Goal: Task Accomplishment & Management: Use online tool/utility

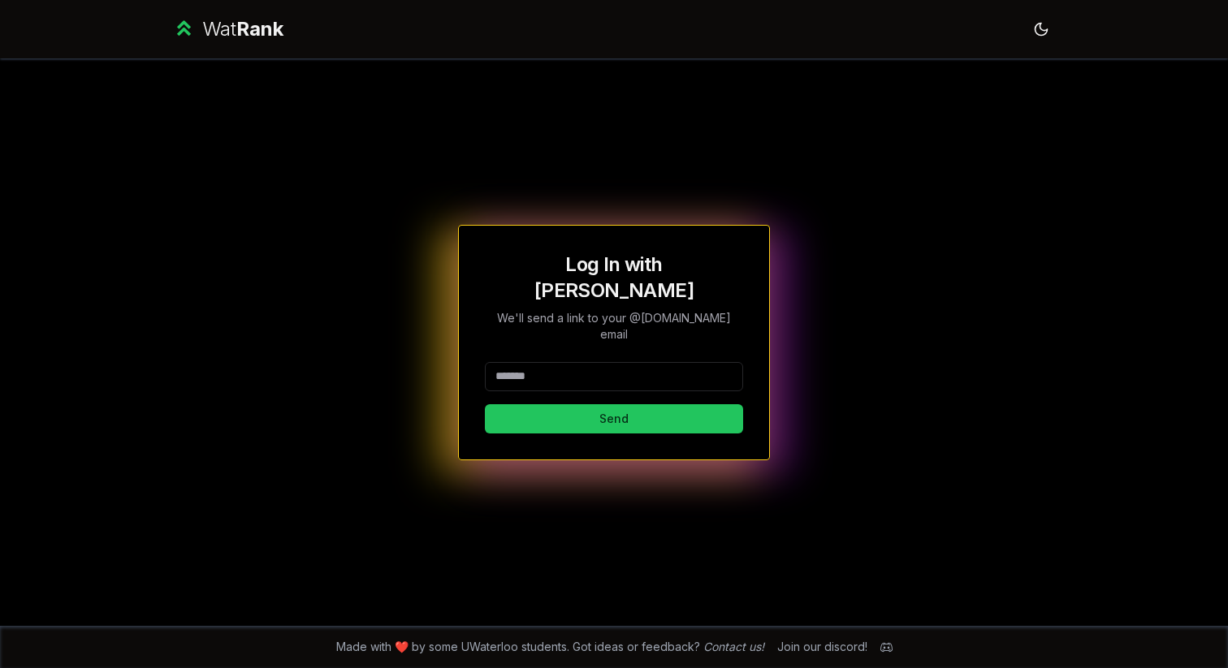
click at [585, 362] on input at bounding box center [614, 376] width 258 height 29
drag, startPoint x: 635, startPoint y: 357, endPoint x: 546, endPoint y: 357, distance: 89.3
click at [546, 362] on input "**********" at bounding box center [614, 376] width 258 height 29
type input "*******"
click at [485, 404] on button "Send" at bounding box center [614, 418] width 258 height 29
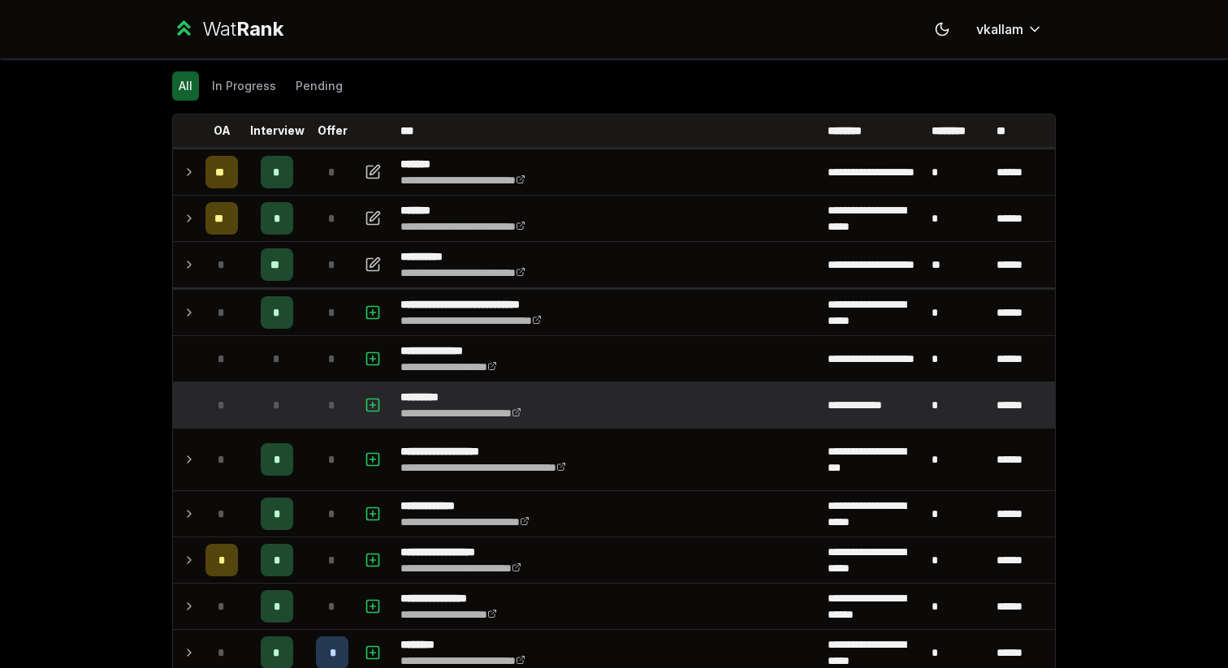
scroll to position [58, 0]
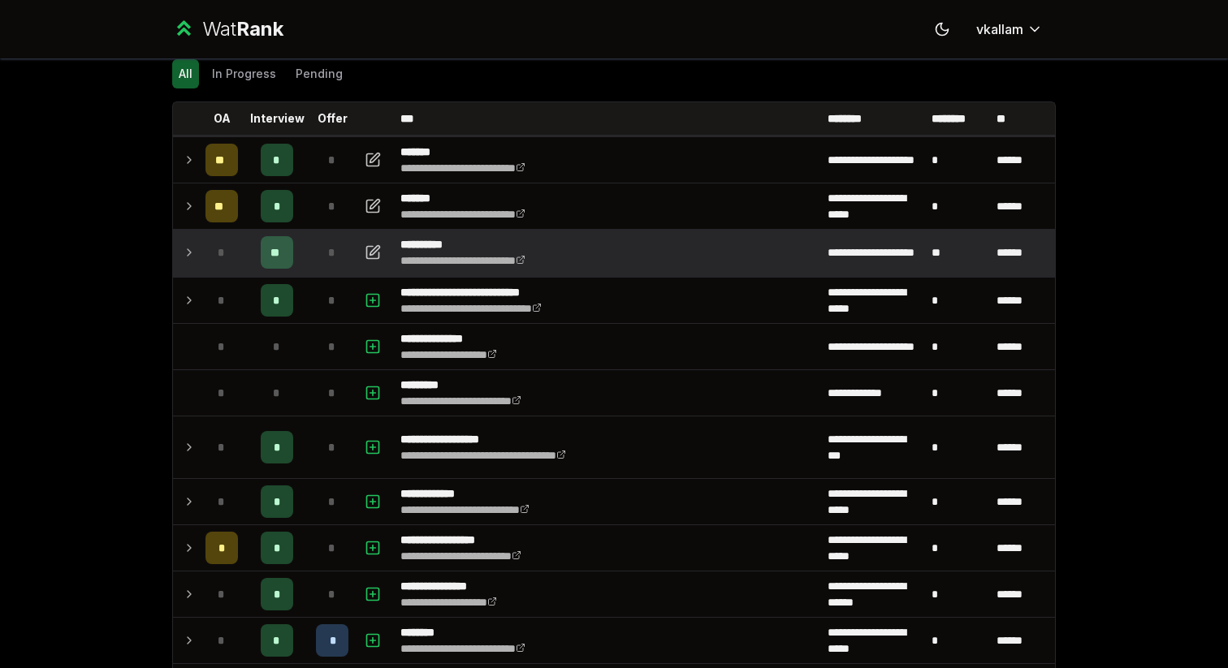
click at [186, 254] on icon at bounding box center [189, 252] width 13 height 19
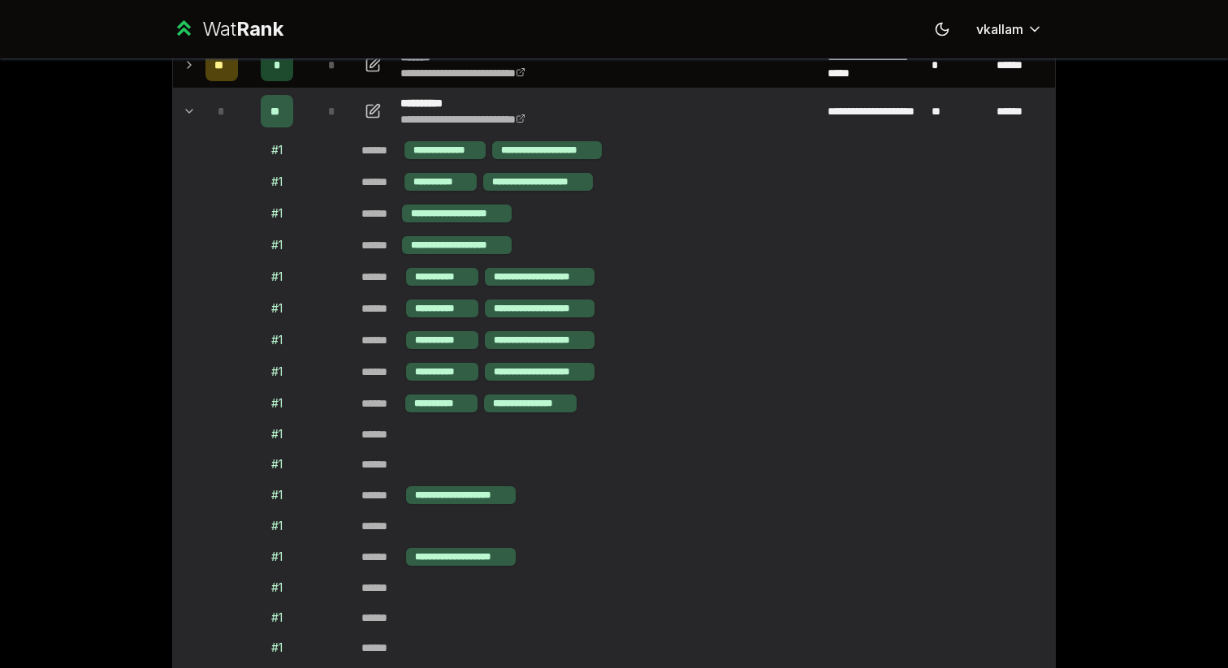
scroll to position [0, 0]
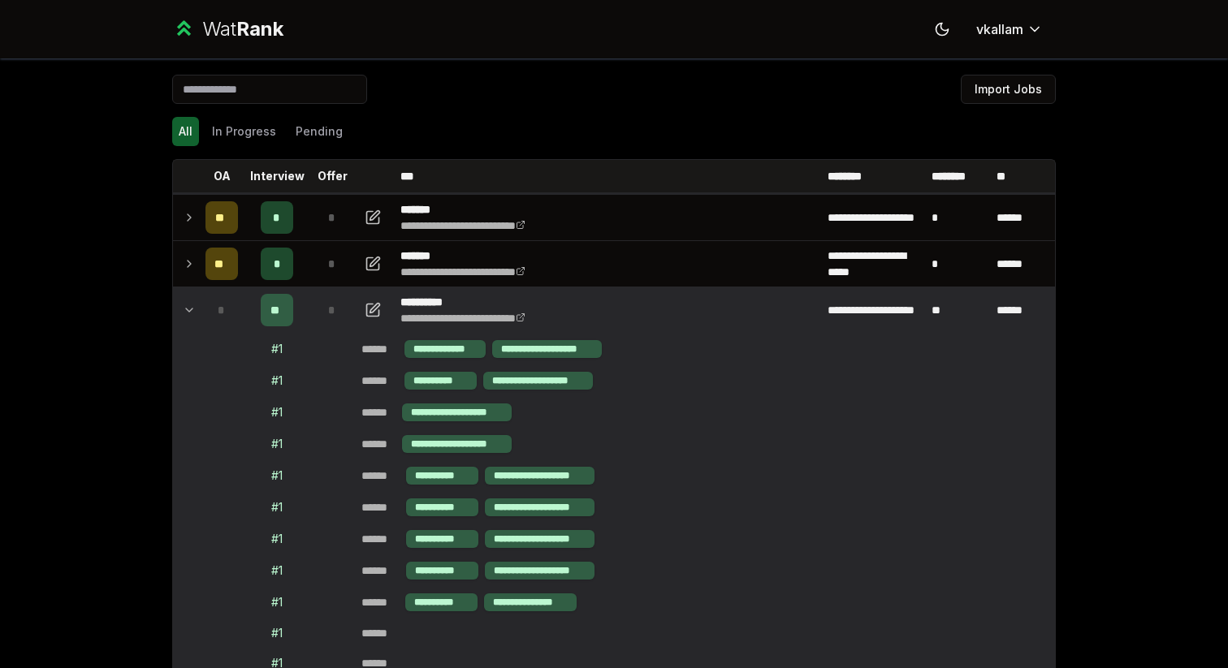
click at [182, 303] on td at bounding box center [186, 309] width 26 height 45
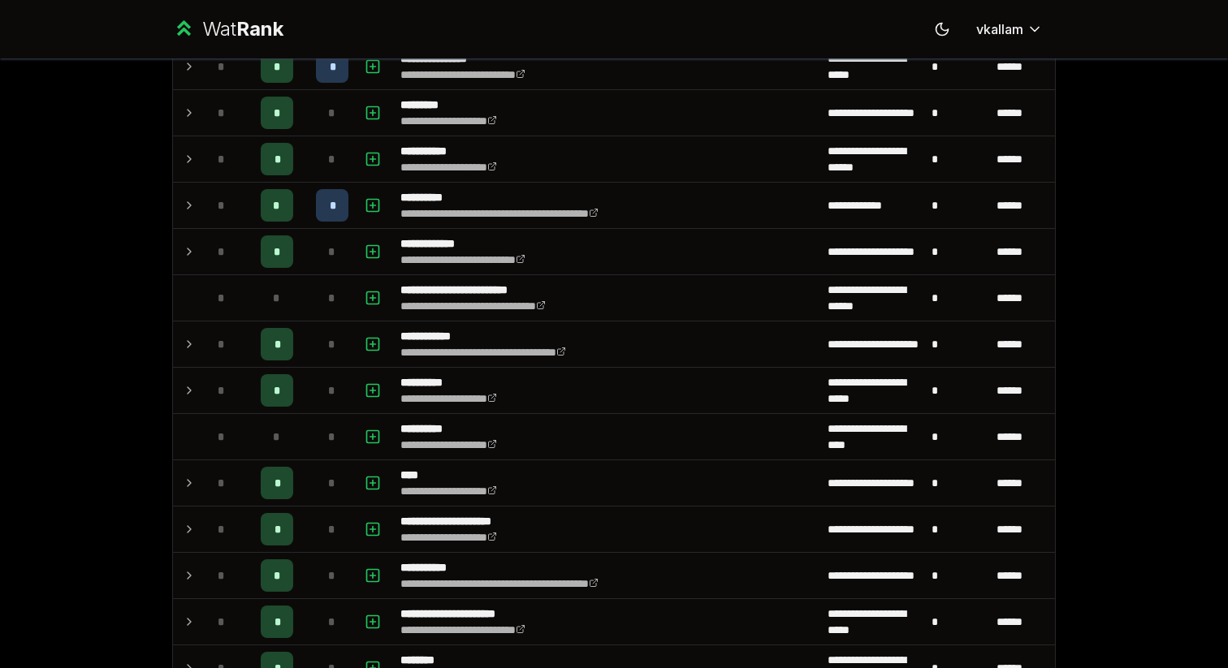
scroll to position [1483, 0]
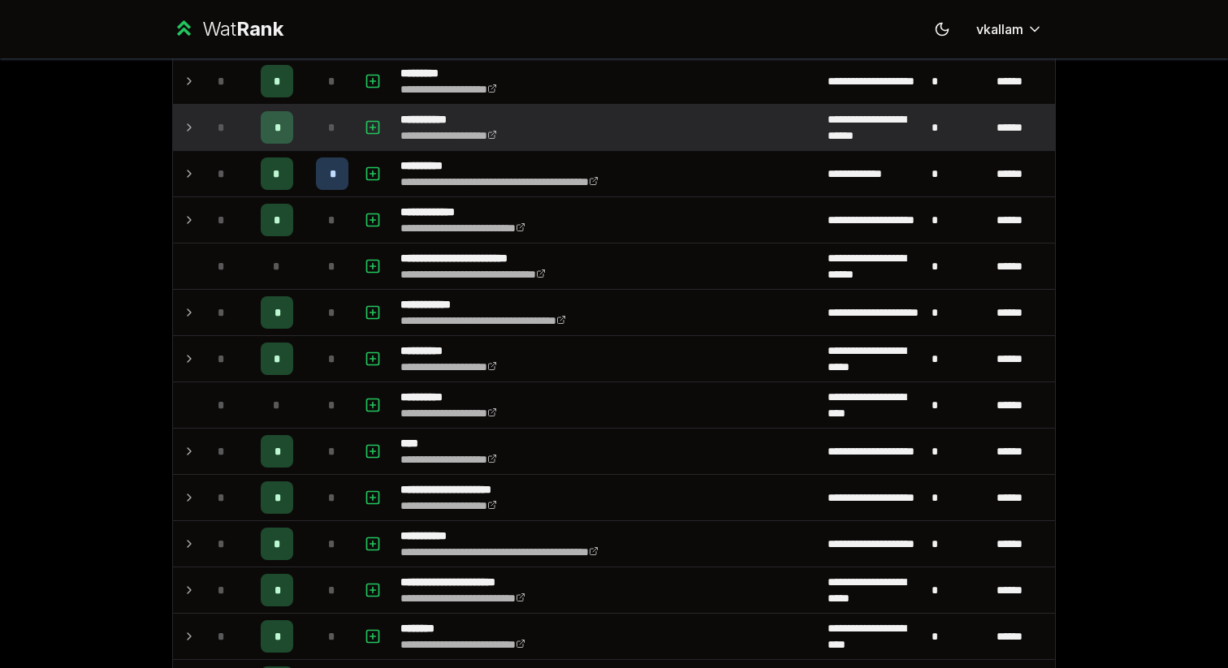
click at [180, 123] on td at bounding box center [186, 127] width 26 height 45
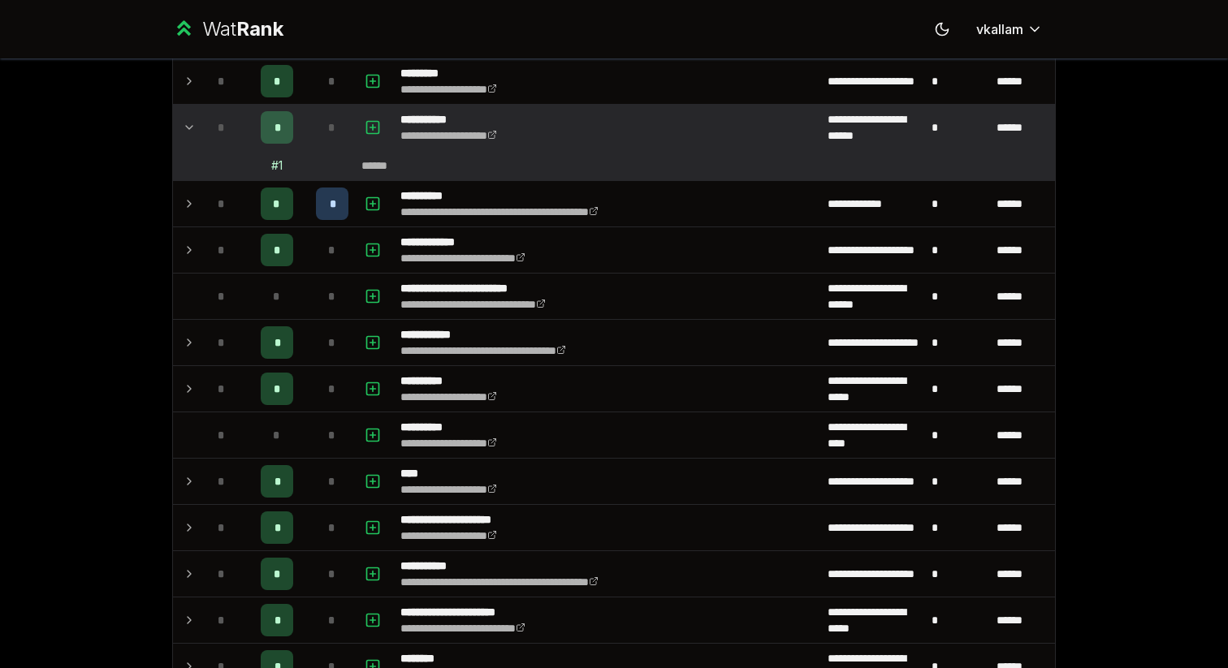
click at [176, 128] on td at bounding box center [186, 127] width 26 height 45
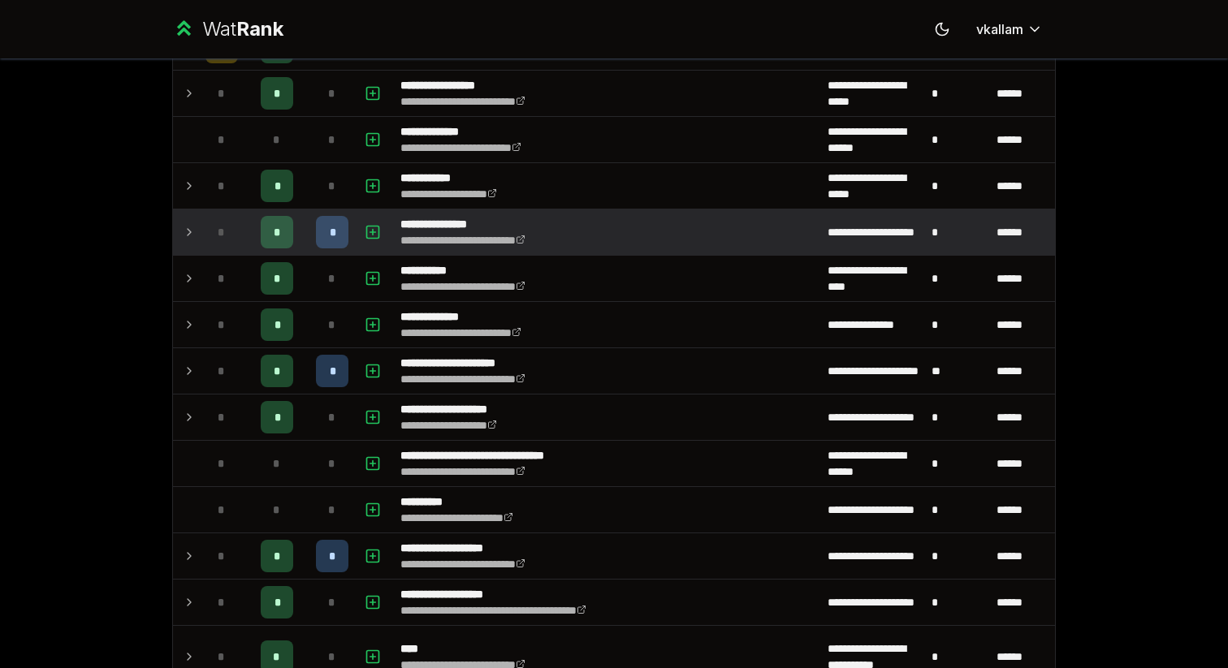
scroll to position [2252, 0]
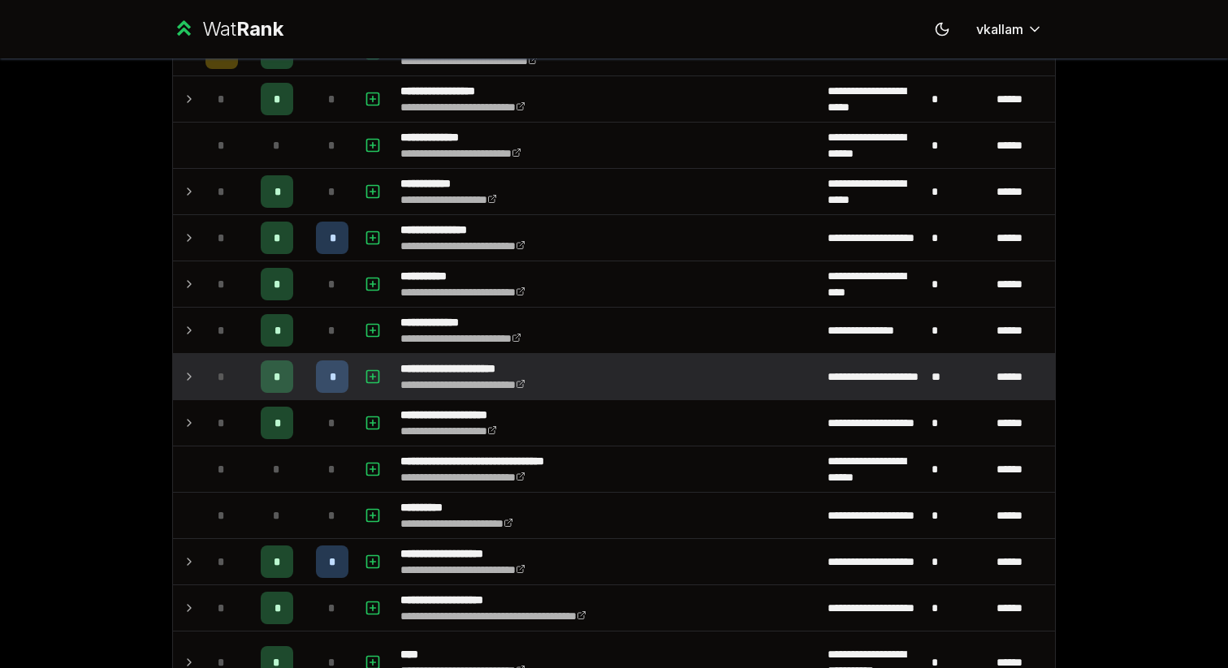
click at [181, 374] on td at bounding box center [186, 376] width 26 height 45
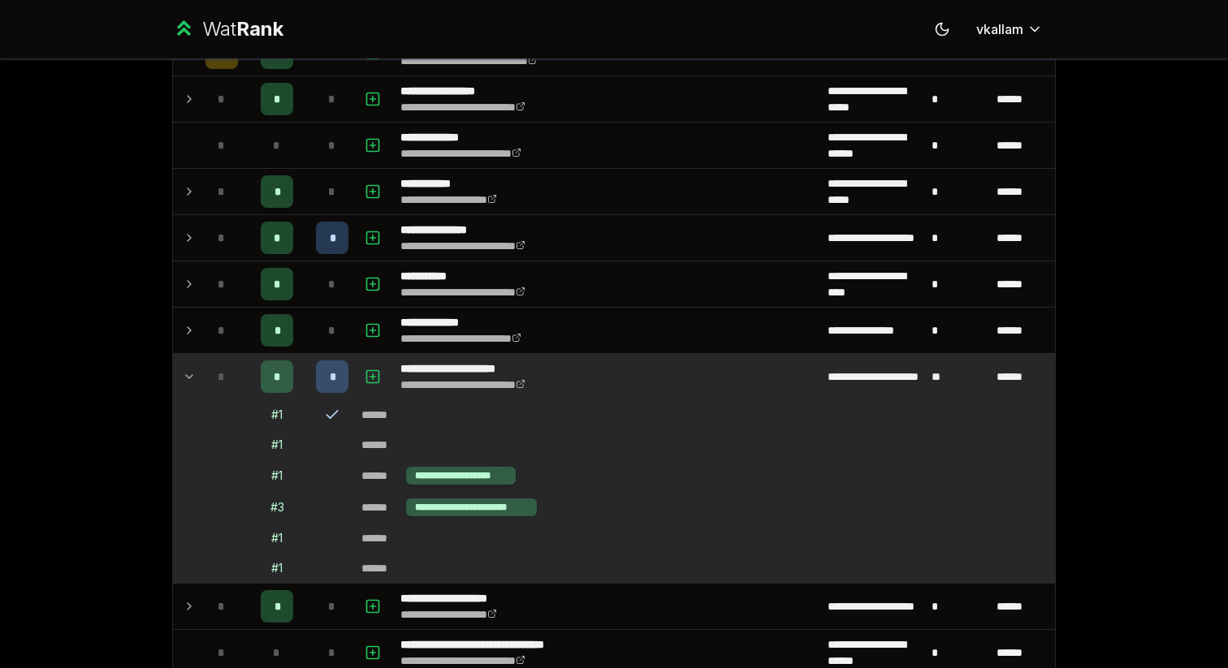
click at [181, 374] on td at bounding box center [186, 376] width 26 height 45
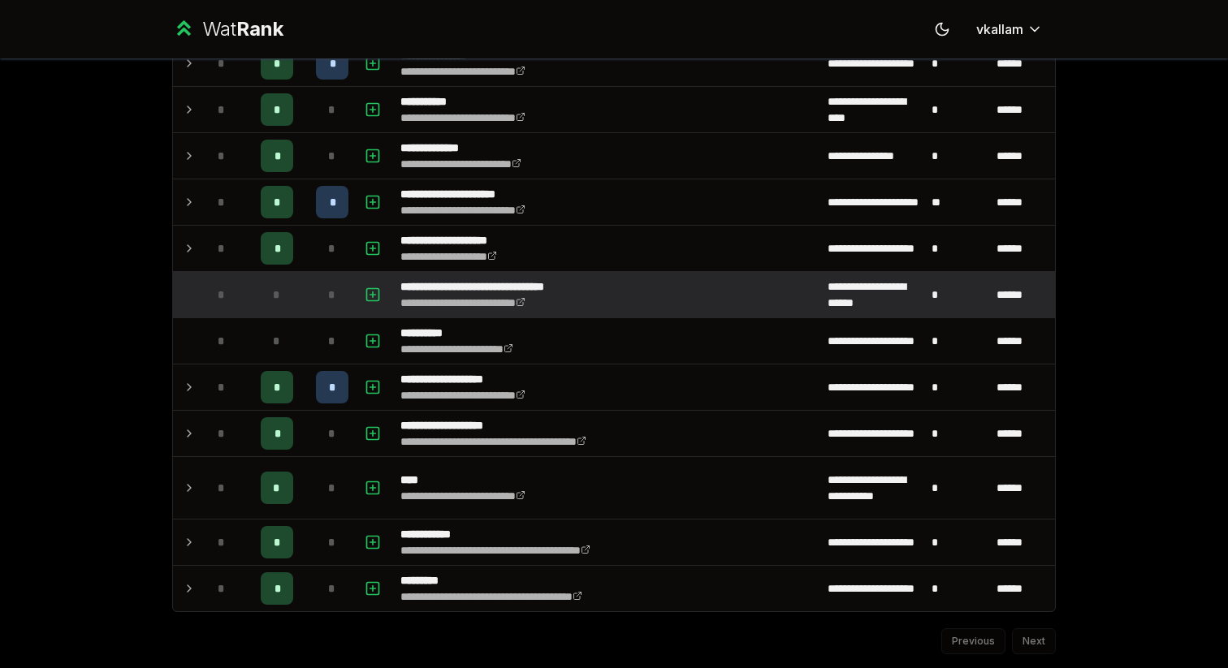
scroll to position [2427, 0]
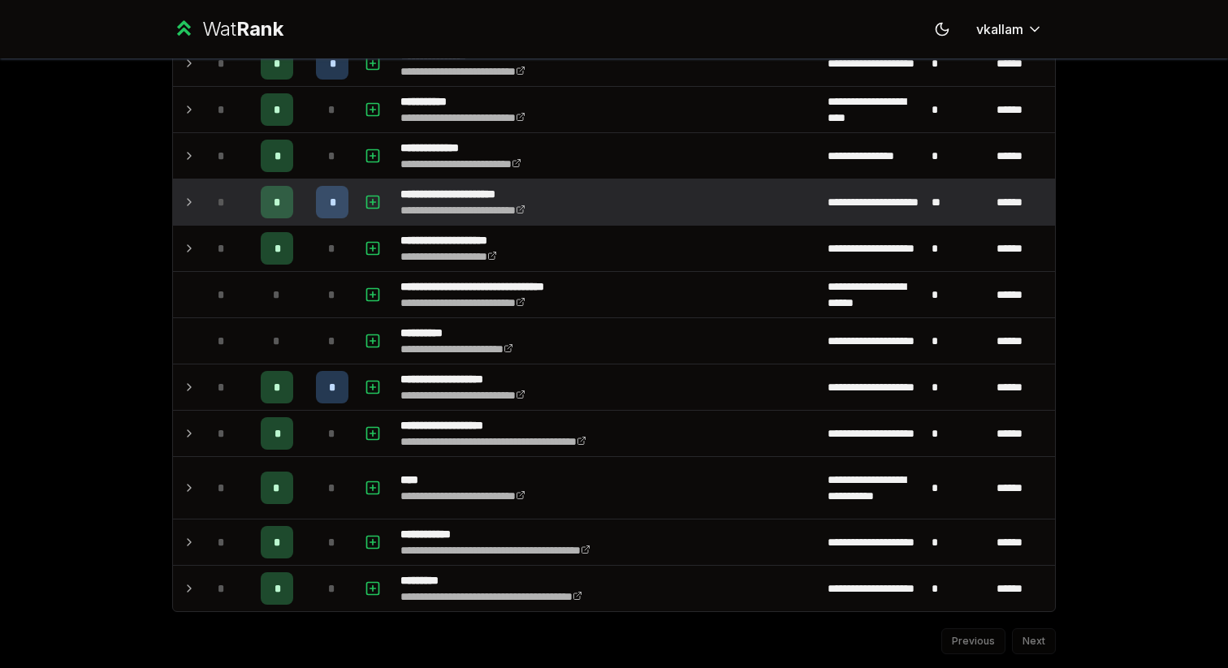
click at [184, 188] on td at bounding box center [186, 201] width 26 height 45
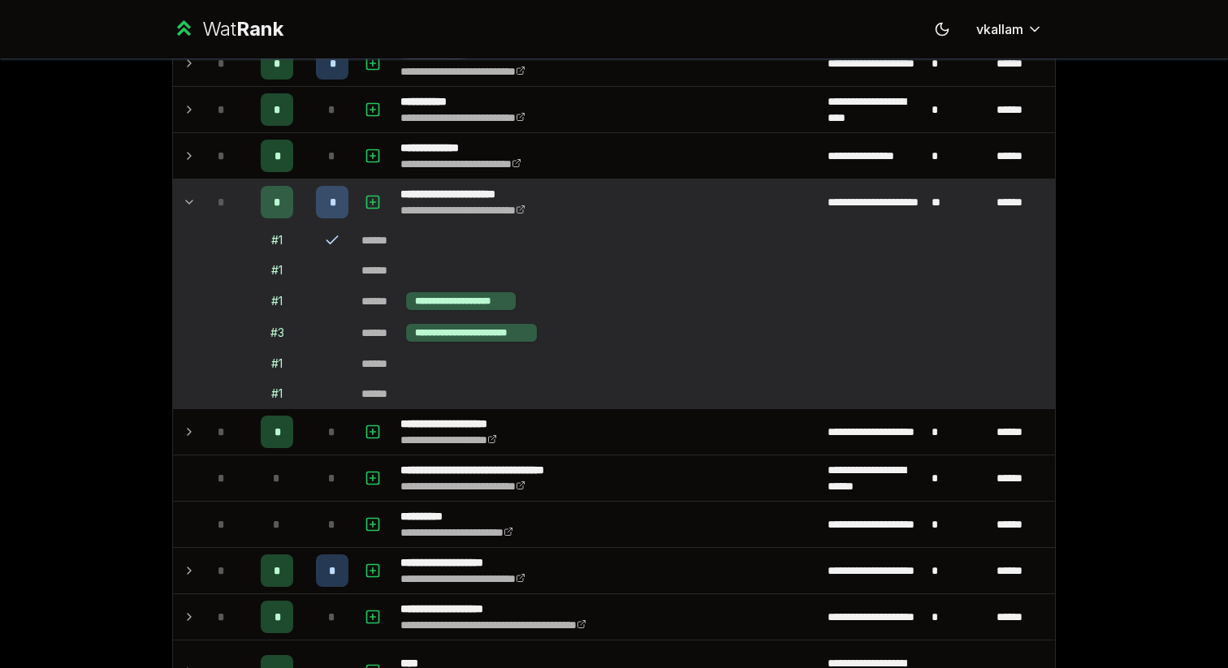
click at [184, 191] on td at bounding box center [186, 201] width 26 height 45
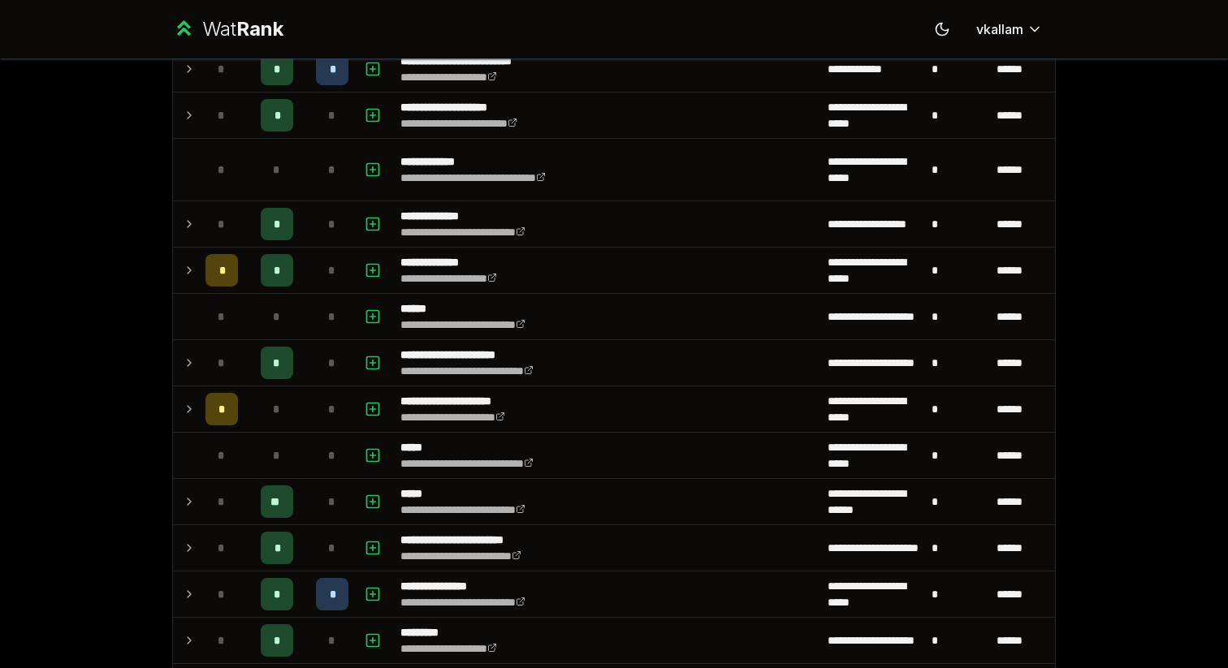
scroll to position [0, 0]
